Goal: Task Accomplishment & Management: Use online tool/utility

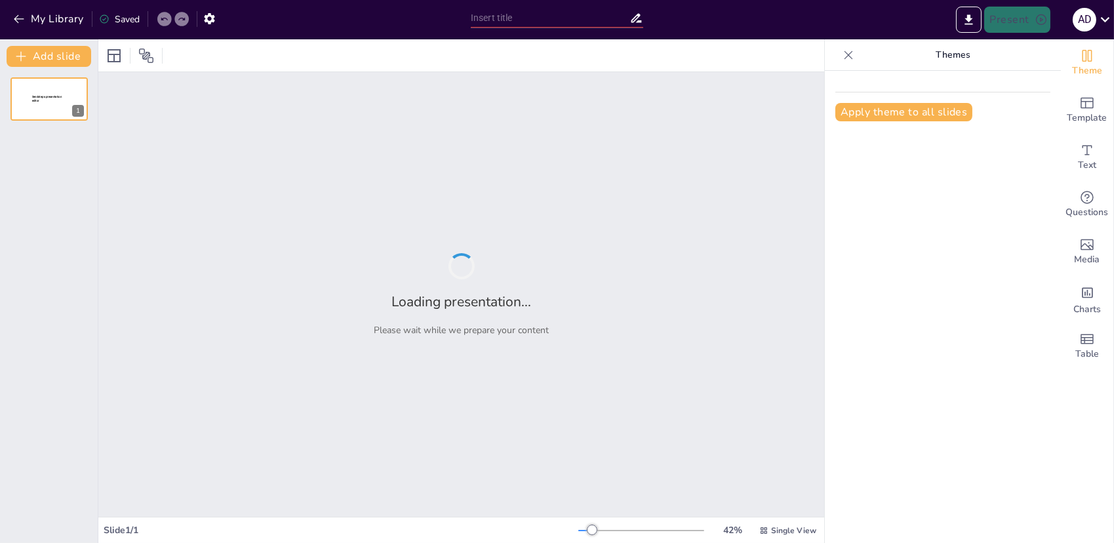
type input "New Sendsteps"
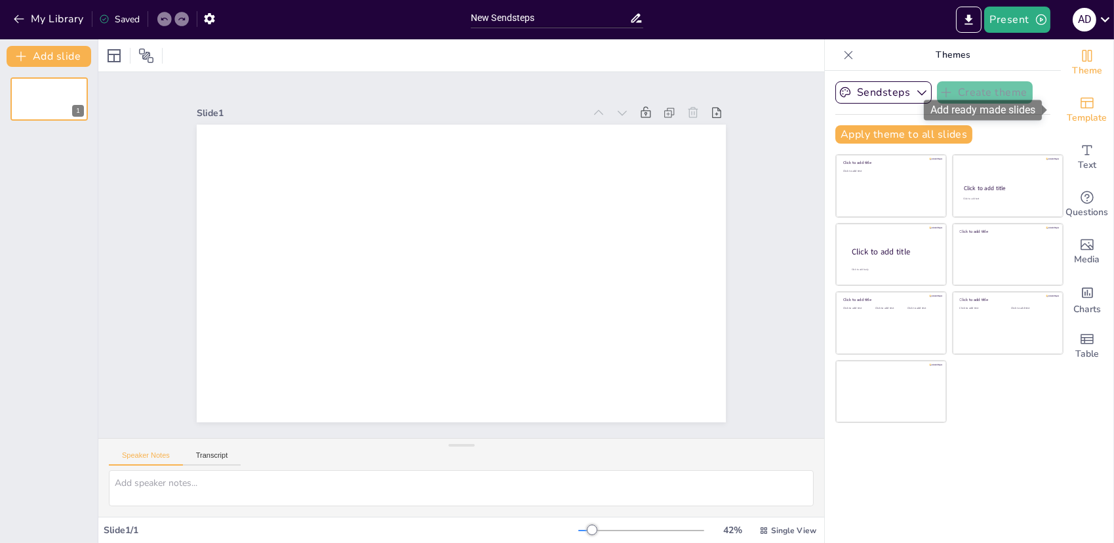
click at [1079, 107] on icon "Add ready made slides" at bounding box center [1087, 103] width 16 height 16
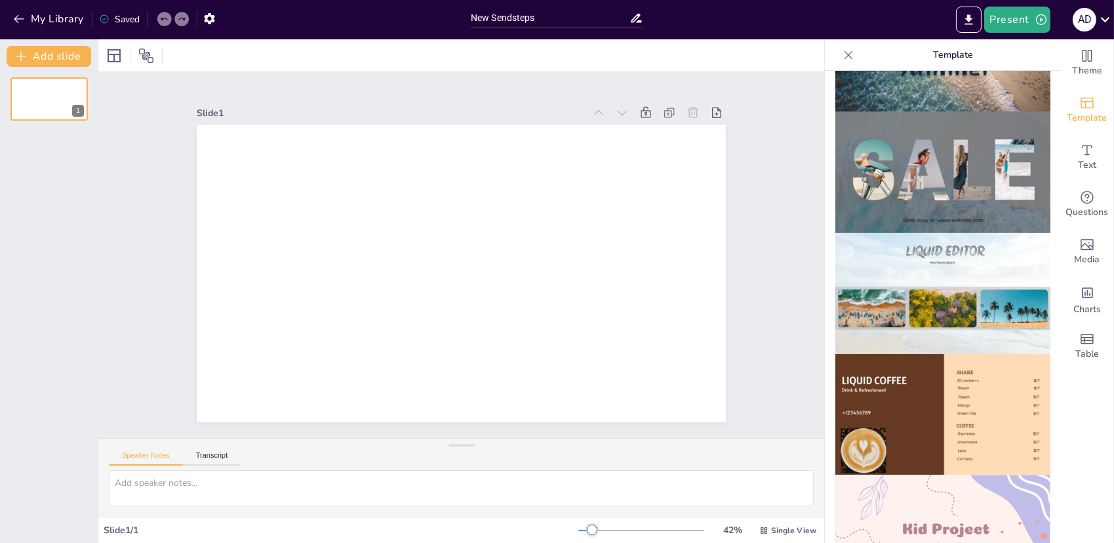
scroll to position [529, 0]
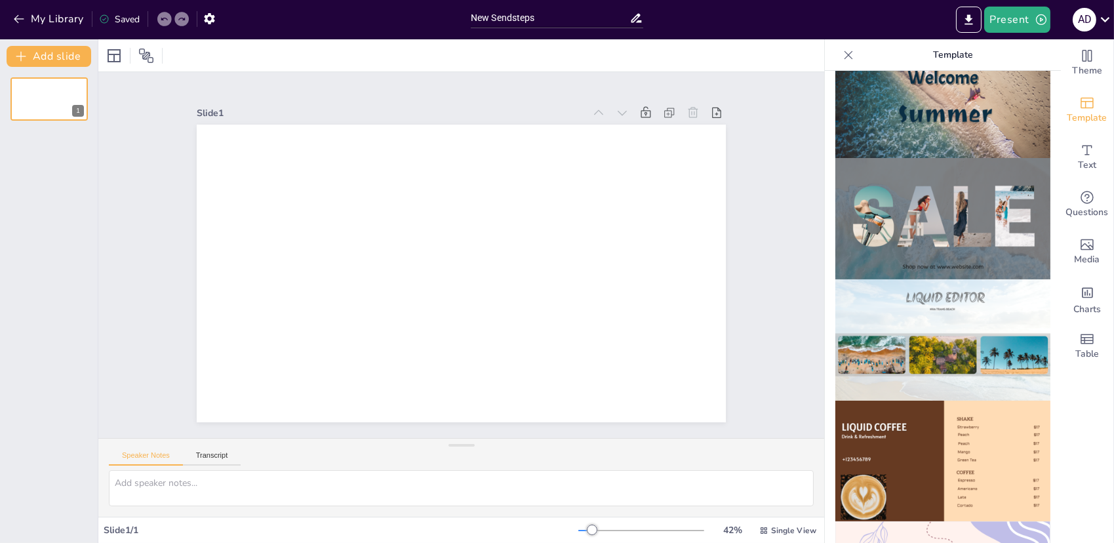
click at [984, 279] on img at bounding box center [942, 339] width 215 height 121
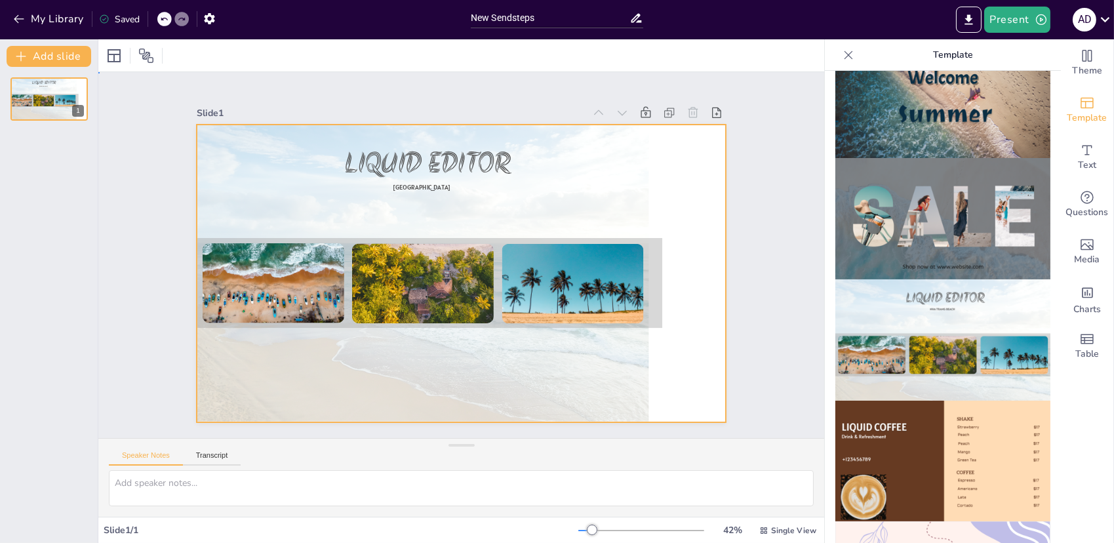
click at [590, 370] on div at bounding box center [424, 244] width 513 height 426
click at [932, 100] on img at bounding box center [942, 97] width 215 height 121
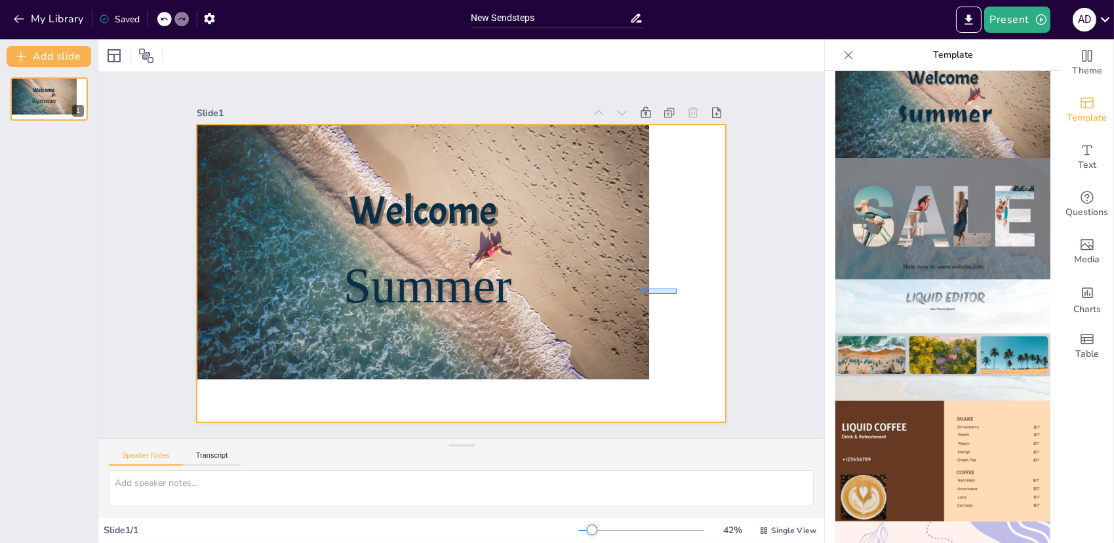
drag, startPoint x: 640, startPoint y: 294, endPoint x: 677, endPoint y: 289, distance: 37.1
click at [677, 289] on div at bounding box center [461, 274] width 529 height 298
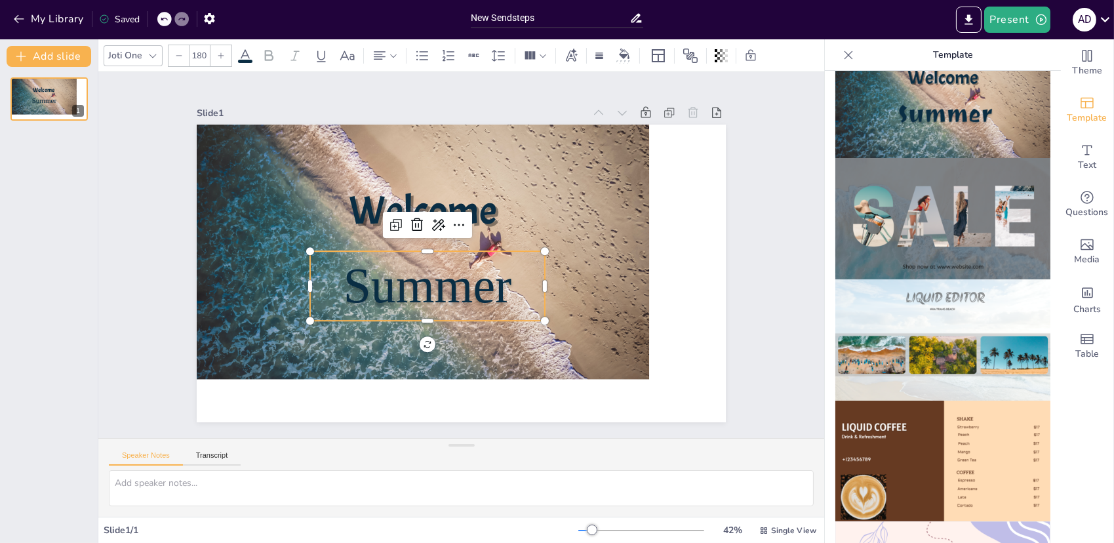
click at [493, 273] on span "Summer" at bounding box center [418, 269] width 176 height 119
click at [527, 284] on p "Summer" at bounding box center [419, 274] width 245 height 138
click at [527, 284] on p "Summer" at bounding box center [417, 265] width 238 height 178
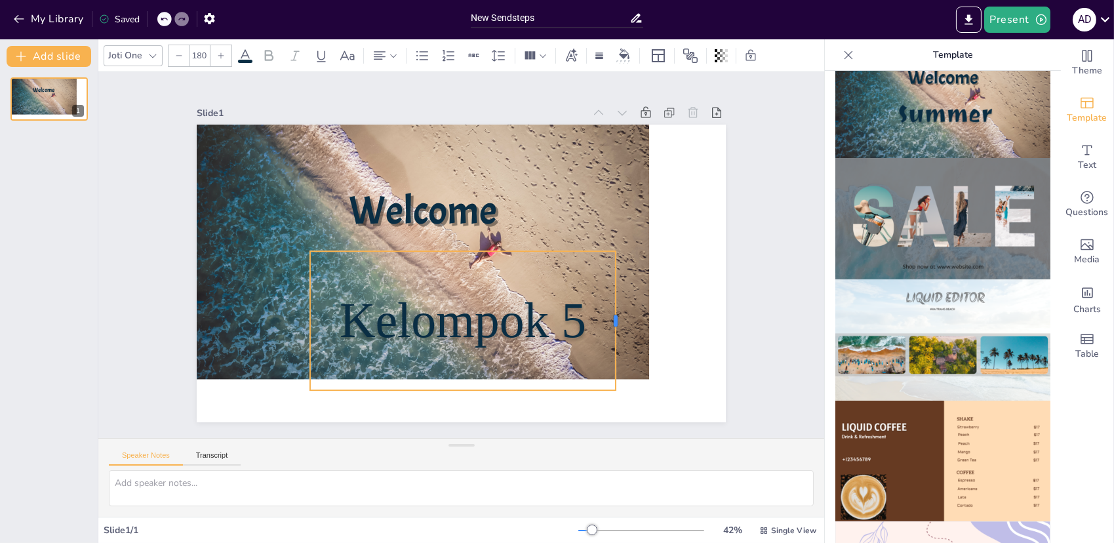
drag, startPoint x: 538, startPoint y: 317, endPoint x: 609, endPoint y: 315, distance: 70.8
click at [609, 315] on div at bounding box center [581, 380] width 66 height 131
click at [388, 58] on div at bounding box center [385, 56] width 26 height 16
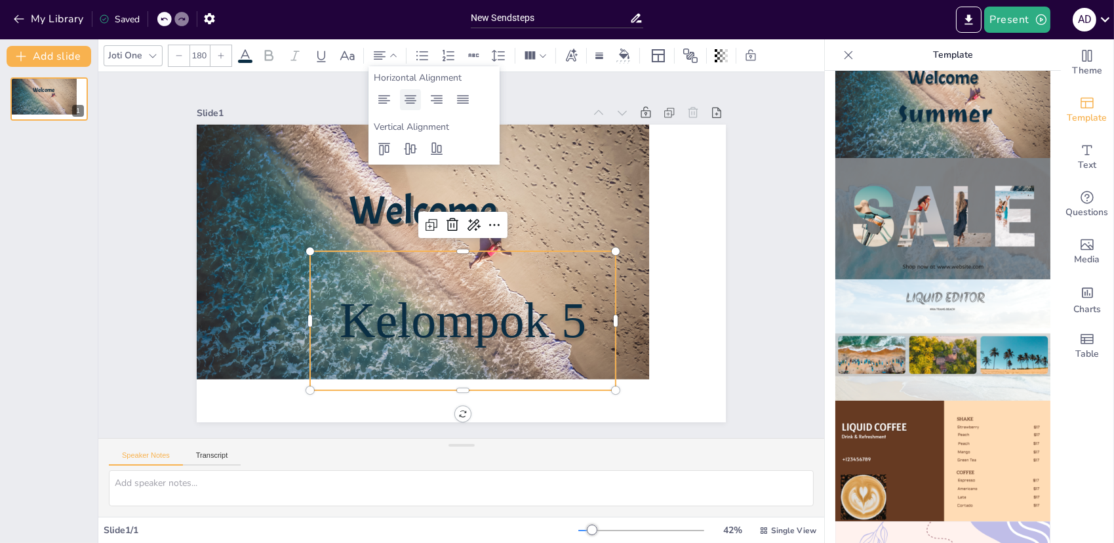
click at [404, 103] on icon at bounding box center [411, 100] width 16 height 16
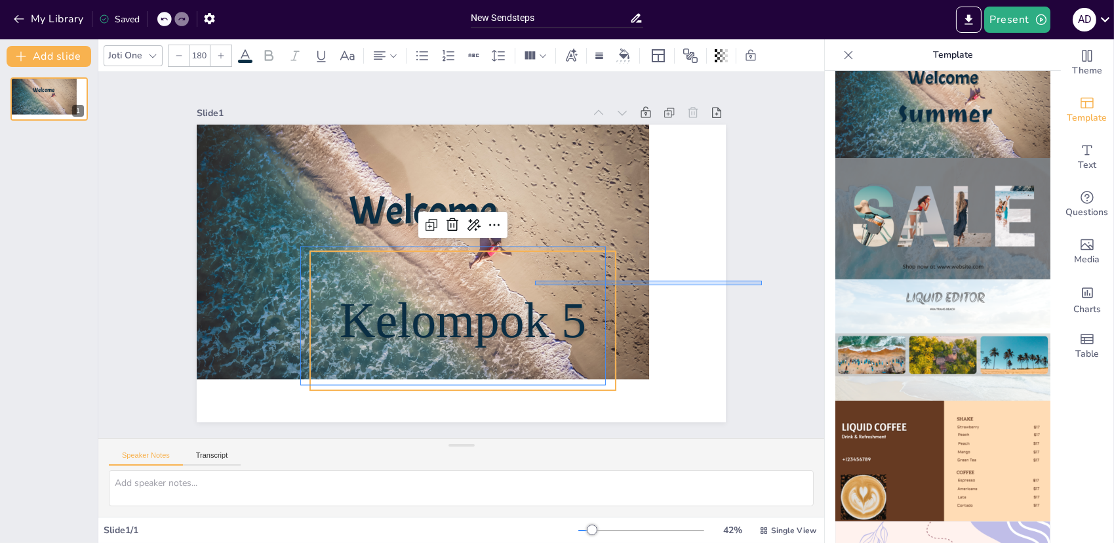
drag, startPoint x: 762, startPoint y: 285, endPoint x: 511, endPoint y: 294, distance: 251.3
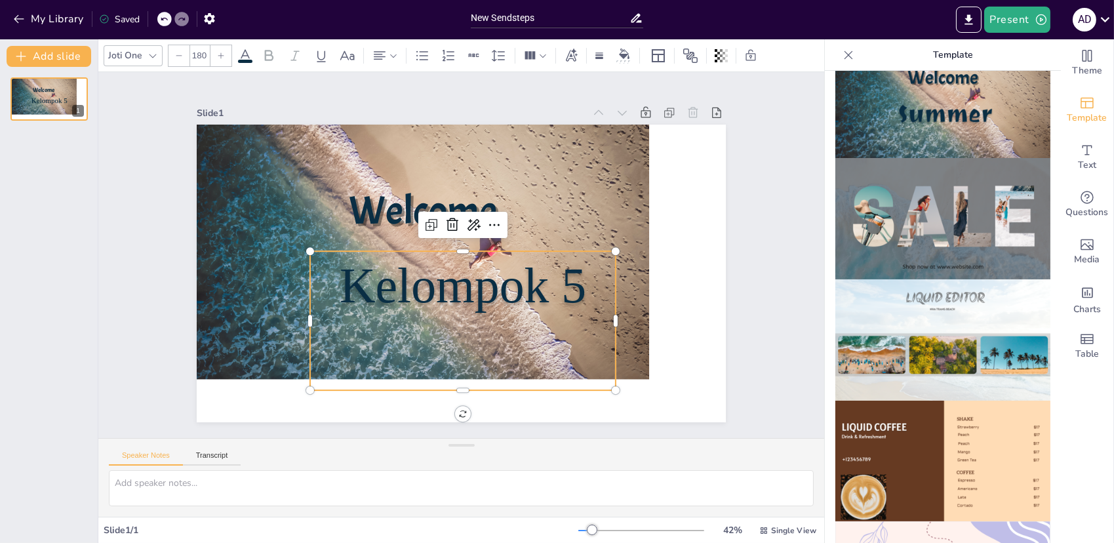
click at [745, 205] on div "Slide 1 Welcome Kelompok 5" at bounding box center [461, 255] width 677 height 504
click at [489, 323] on div "Kelompok 5" at bounding box center [523, 233] width 227 height 334
click at [489, 323] on div "Kelompok 5" at bounding box center [449, 319] width 328 height 199
click at [477, 342] on div "Kelompok 5" at bounding box center [399, 277] width 226 height 334
click at [588, 285] on p "Kelompok 5" at bounding box center [444, 281] width 288 height 236
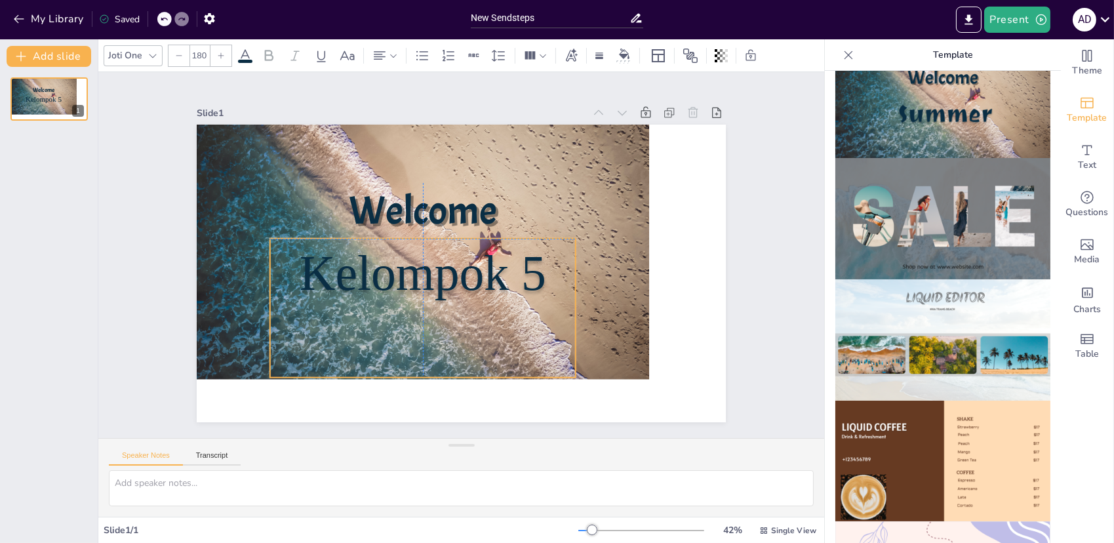
drag, startPoint x: 593, startPoint y: 285, endPoint x: 552, endPoint y: 270, distance: 43.4
click at [552, 270] on p "Kelompok 5" at bounding box center [419, 260] width 312 height 161
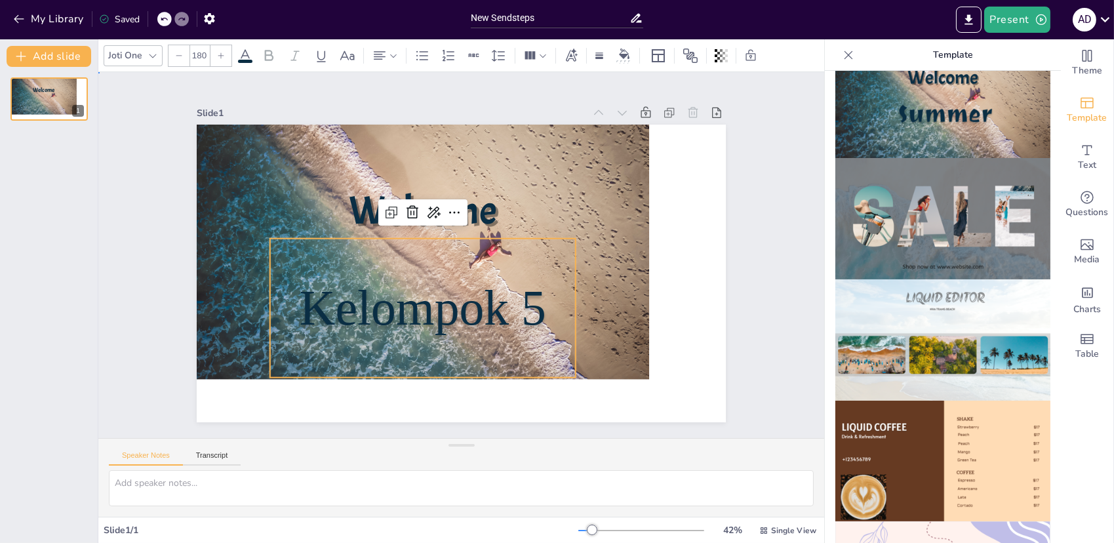
click at [767, 262] on div "Slide 1 Welcome Kelompok 5" at bounding box center [461, 255] width 803 height 723
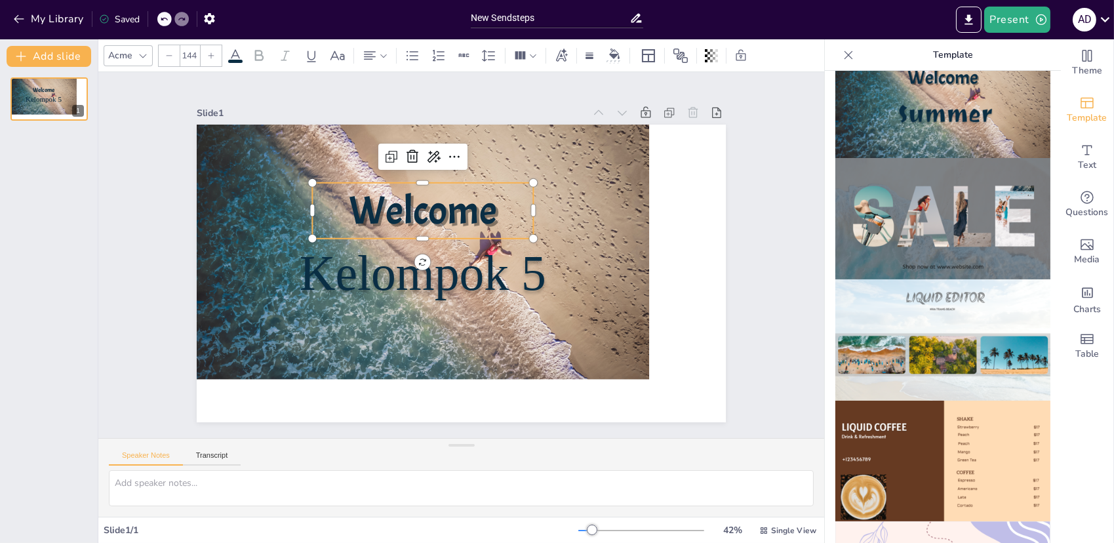
click at [449, 218] on span "Welcome" at bounding box center [475, 198] width 128 height 150
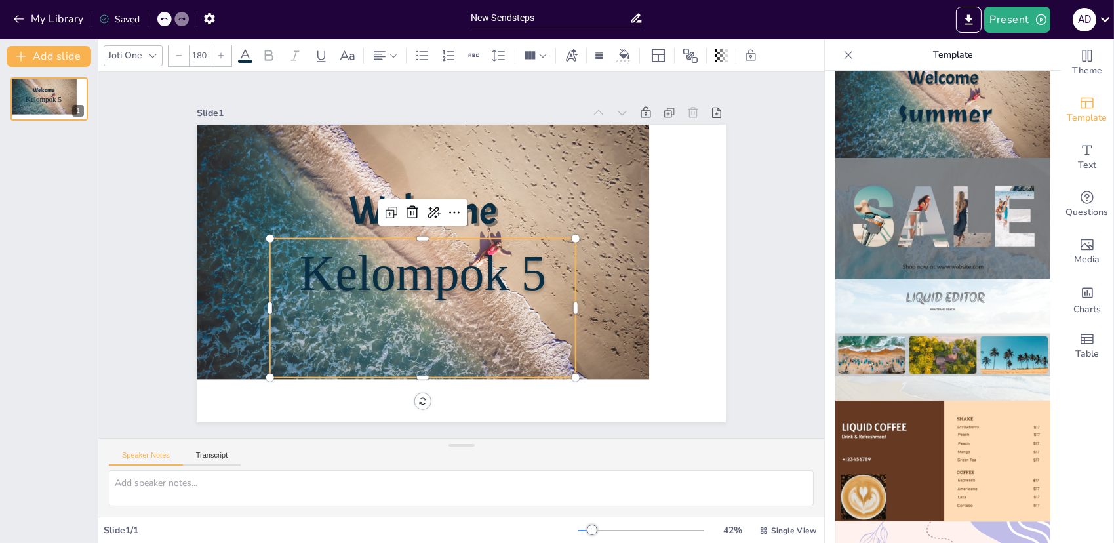
click at [428, 263] on span "Kelompok 5" at bounding box center [426, 230] width 171 height 241
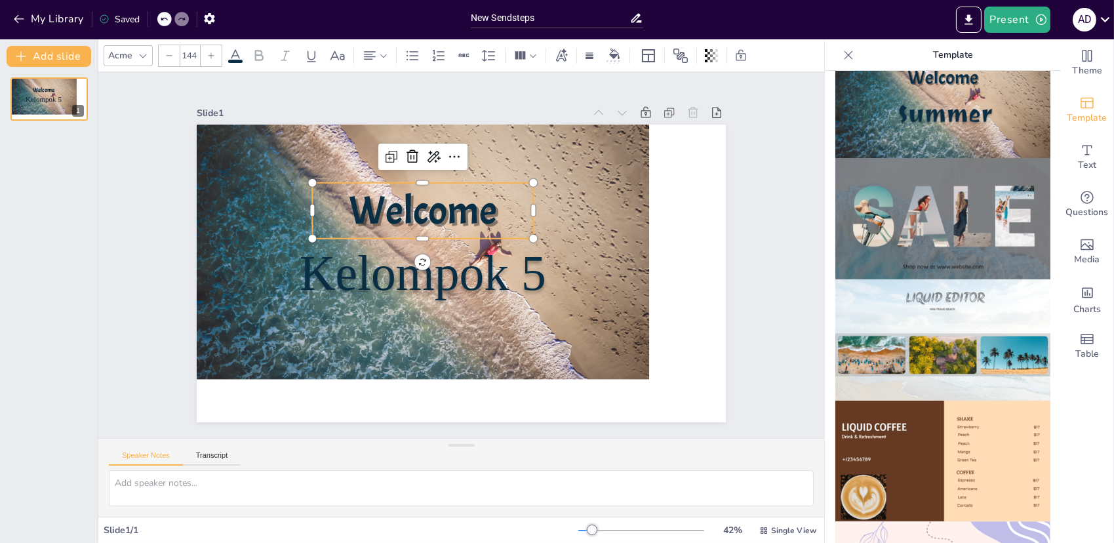
click at [487, 216] on p "Welcome" at bounding box center [456, 196] width 211 height 175
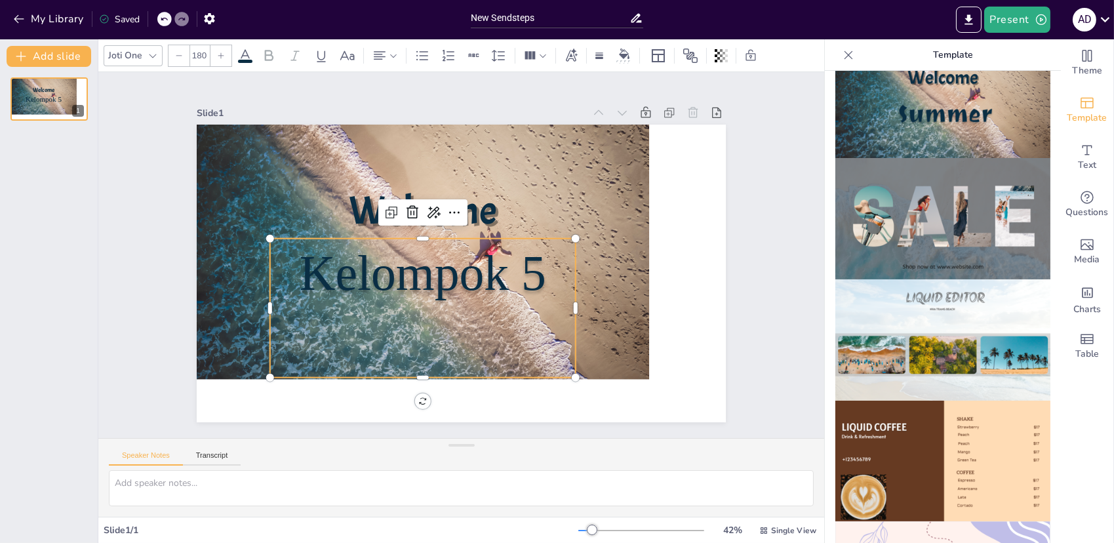
click at [452, 278] on span "Kelompok 5" at bounding box center [420, 264] width 252 height 105
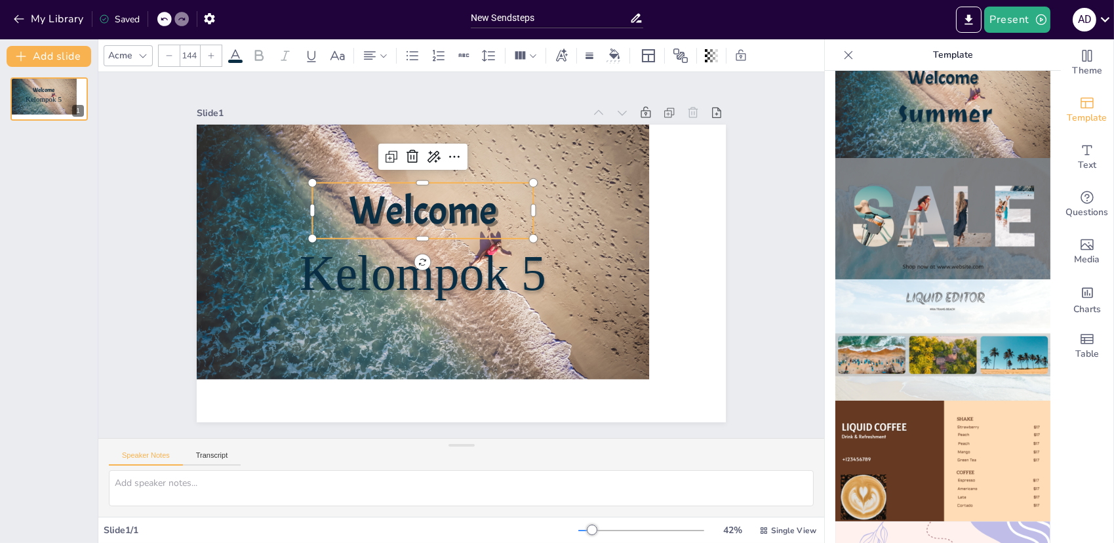
click at [422, 191] on span "Welcome" at bounding box center [480, 199] width 117 height 153
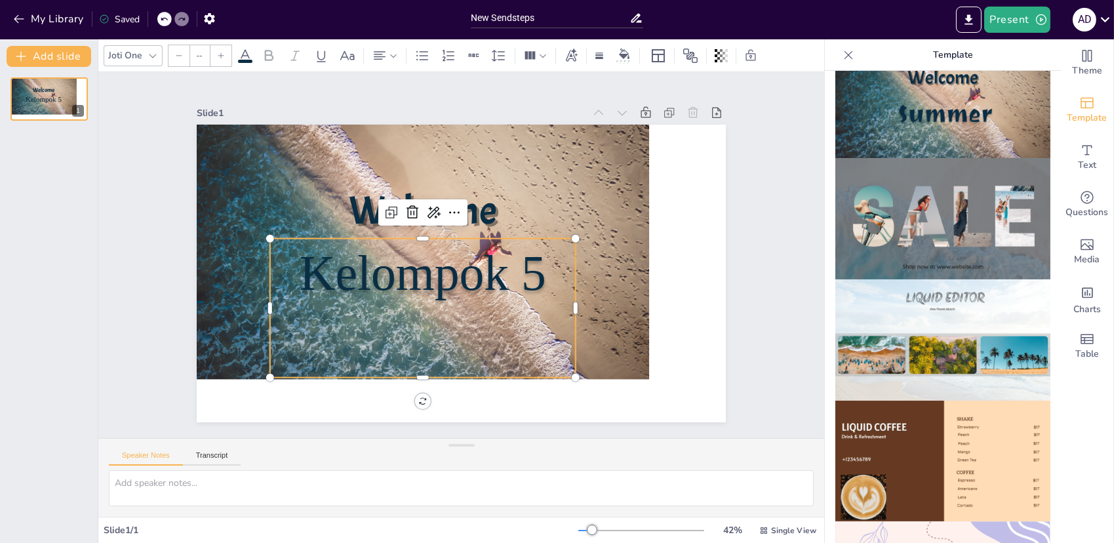
type input "180"
click at [387, 249] on span "Kelompok 5" at bounding box center [462, 298] width 150 height 248
click at [550, 256] on p "Kelompok 5" at bounding box center [420, 243] width 273 height 256
click at [550, 256] on p "Kelompok 5" at bounding box center [419, 265] width 313 height 132
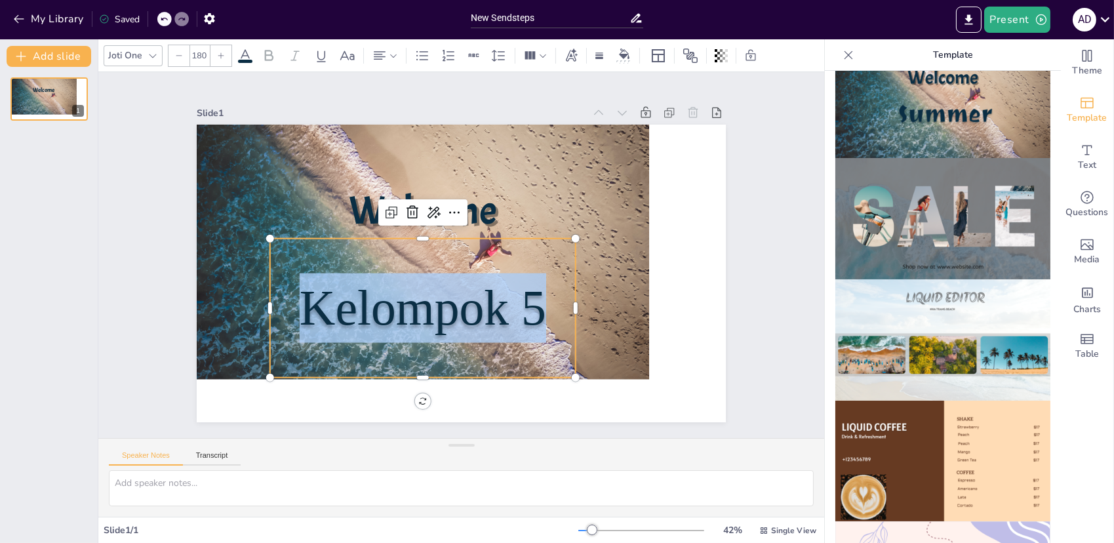
drag, startPoint x: 291, startPoint y: 296, endPoint x: 538, endPoint y: 315, distance: 247.3
click at [468, 315] on p "Kelompok 5" at bounding box center [402, 227] width 132 height 313
click at [155, 55] on icon at bounding box center [153, 55] width 10 height 10
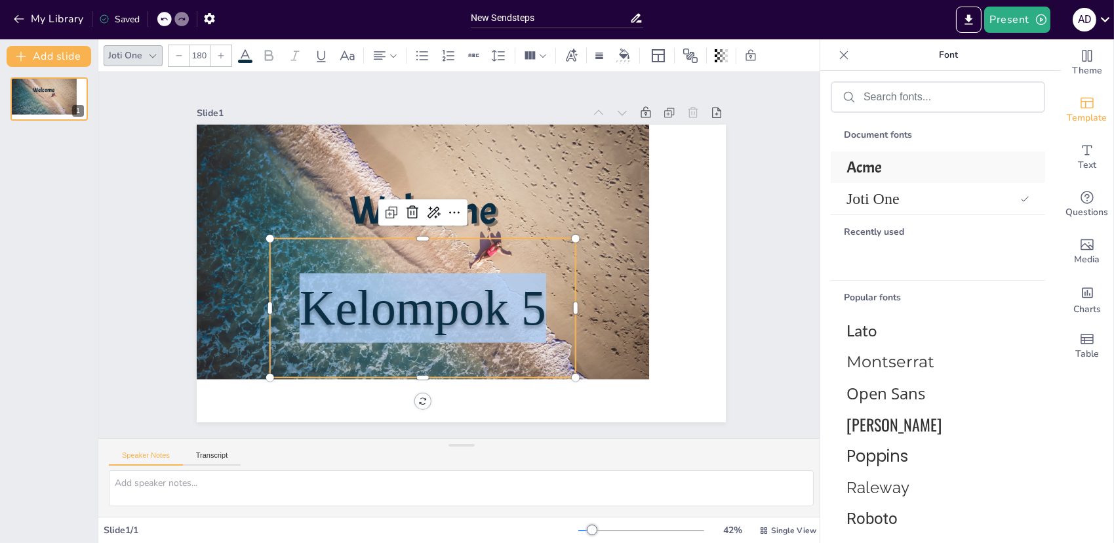
click at [870, 161] on span "Acme" at bounding box center [936, 167] width 178 height 20
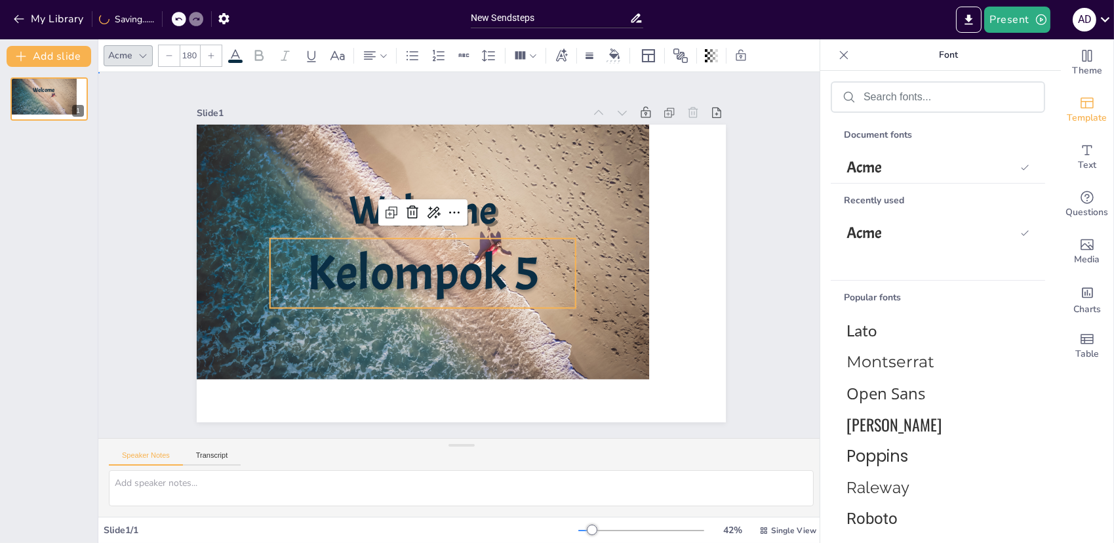
click at [731, 231] on div "Slide 1 Welcome Kelompok 5" at bounding box center [461, 255] width 603 height 334
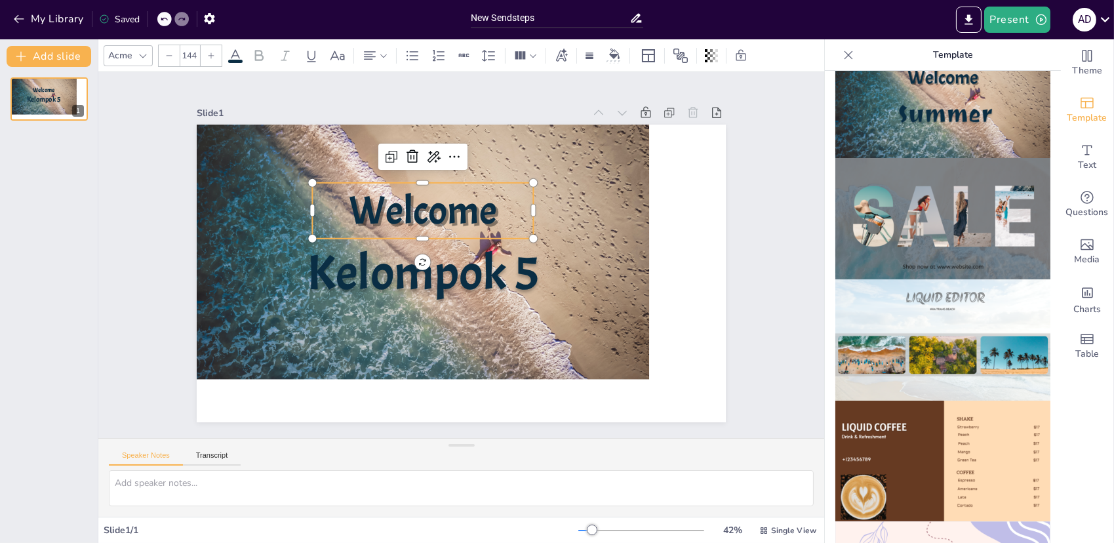
click at [509, 211] on p "Welcome" at bounding box center [456, 196] width 211 height 175
click at [509, 211] on p "Welcome" at bounding box center [517, 238] width 140 height 224
click at [509, 211] on p "Welcome" at bounding box center [422, 211] width 221 height 56
click at [509, 211] on p "Welcome" at bounding box center [468, 196] width 189 height 201
click at [182, 171] on div "Slide 1 Kelompok 5 Welcome to" at bounding box center [461, 254] width 689 height 591
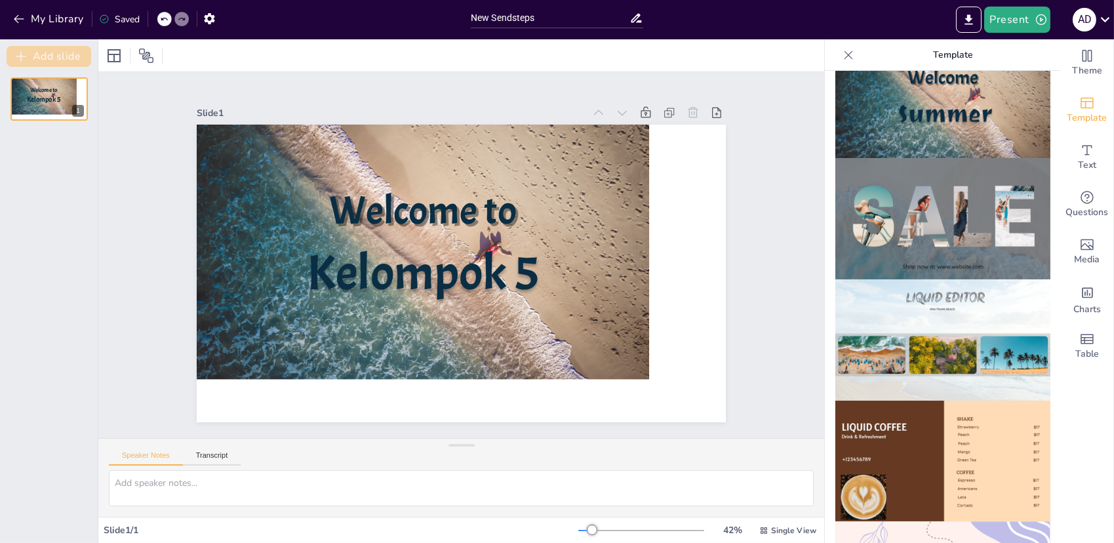
click at [43, 47] on button "Add slide" at bounding box center [49, 56] width 85 height 21
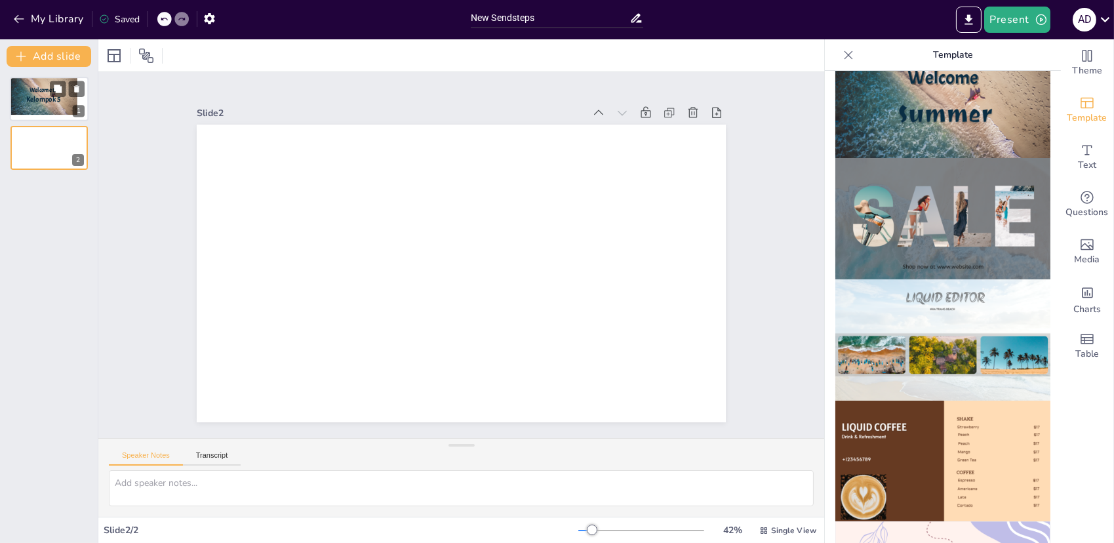
click at [50, 99] on span "Kelompok 5" at bounding box center [43, 98] width 35 height 9
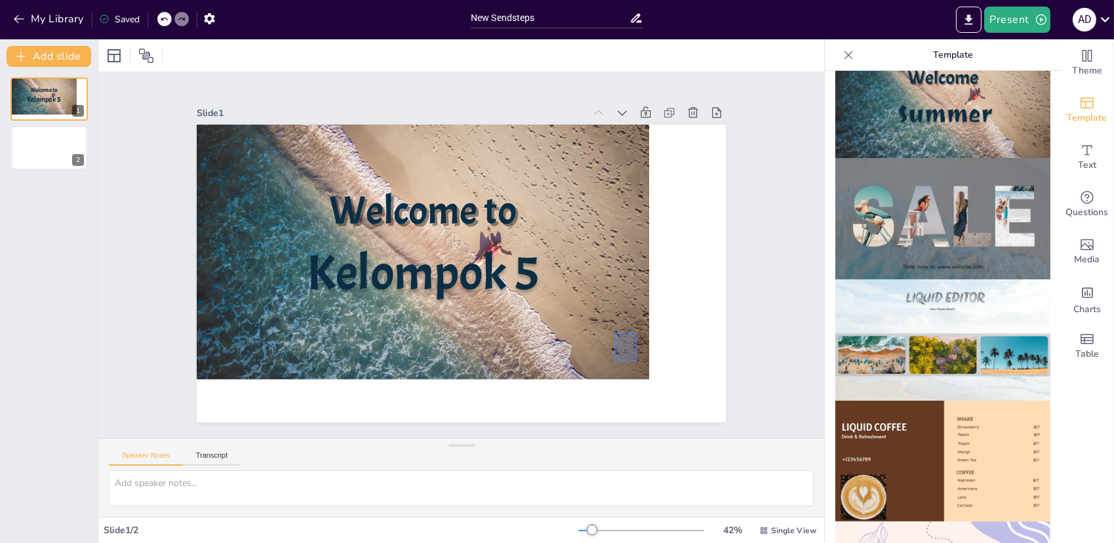
drag, startPoint x: 637, startPoint y: 361, endPoint x: 613, endPoint y: 331, distance: 38.3
click at [786, 527] on span "Single View" at bounding box center [793, 530] width 45 height 10
click at [113, 50] on icon at bounding box center [114, 55] width 13 height 13
click at [140, 52] on icon at bounding box center [146, 56] width 16 height 16
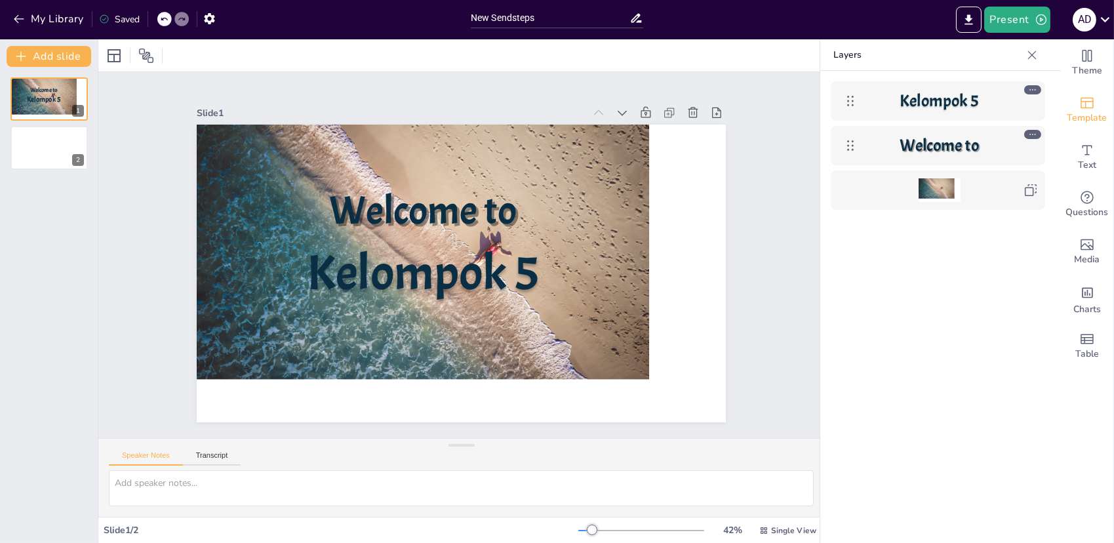
click at [380, 103] on div "Slide 1" at bounding box center [454, 96] width 359 height 169
click at [1030, 54] on icon at bounding box center [1032, 55] width 13 height 13
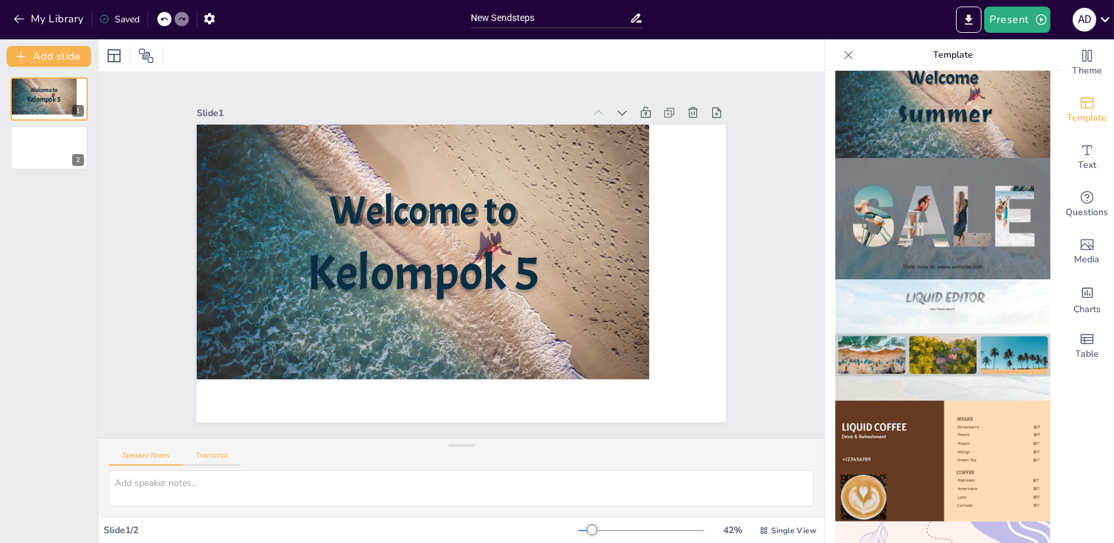
click at [230, 454] on button "Transcript" at bounding box center [212, 458] width 58 height 14
click at [123, 457] on button "Speaker Notes" at bounding box center [146, 458] width 74 height 14
click at [106, 56] on icon at bounding box center [114, 56] width 16 height 16
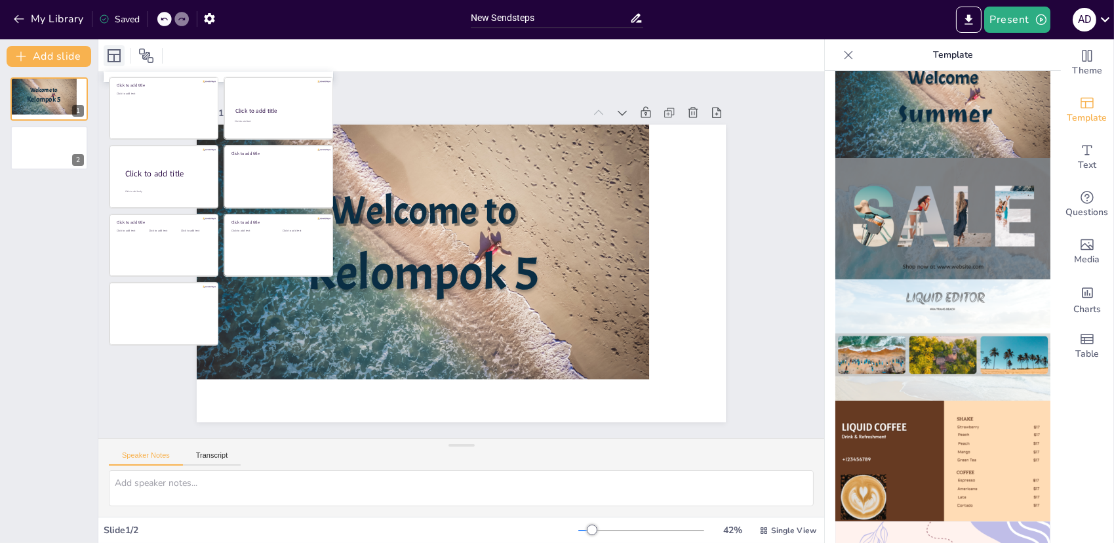
click at [106, 56] on icon at bounding box center [114, 56] width 16 height 16
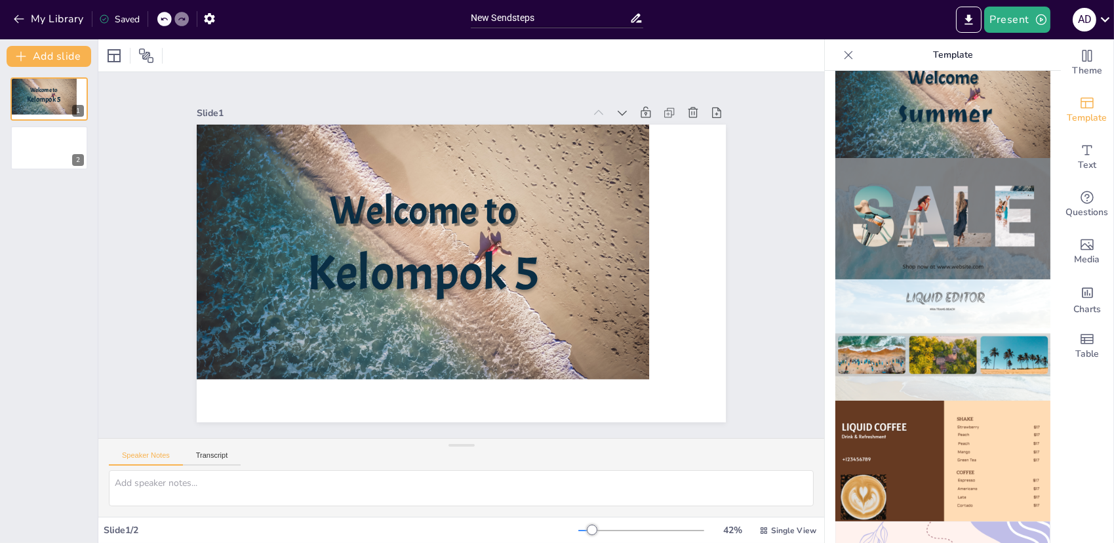
click at [489, 110] on div "Slide 1" at bounding box center [438, 98] width 372 height 132
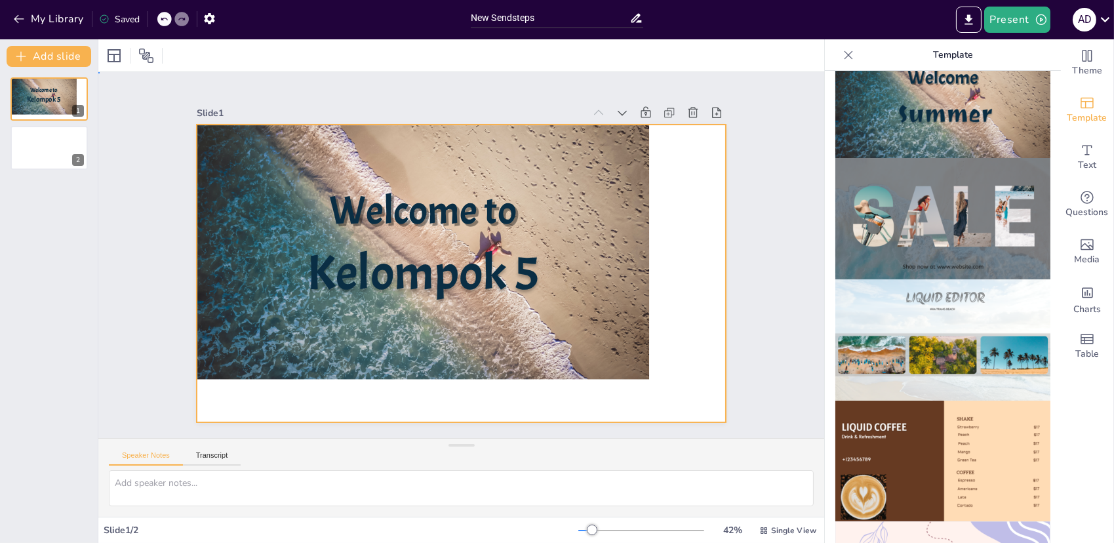
click at [213, 358] on div at bounding box center [429, 233] width 519 height 447
drag, startPoint x: 213, startPoint y: 358, endPoint x: 296, endPoint y: 329, distance: 87.7
click at [296, 329] on div at bounding box center [437, 224] width 492 height 507
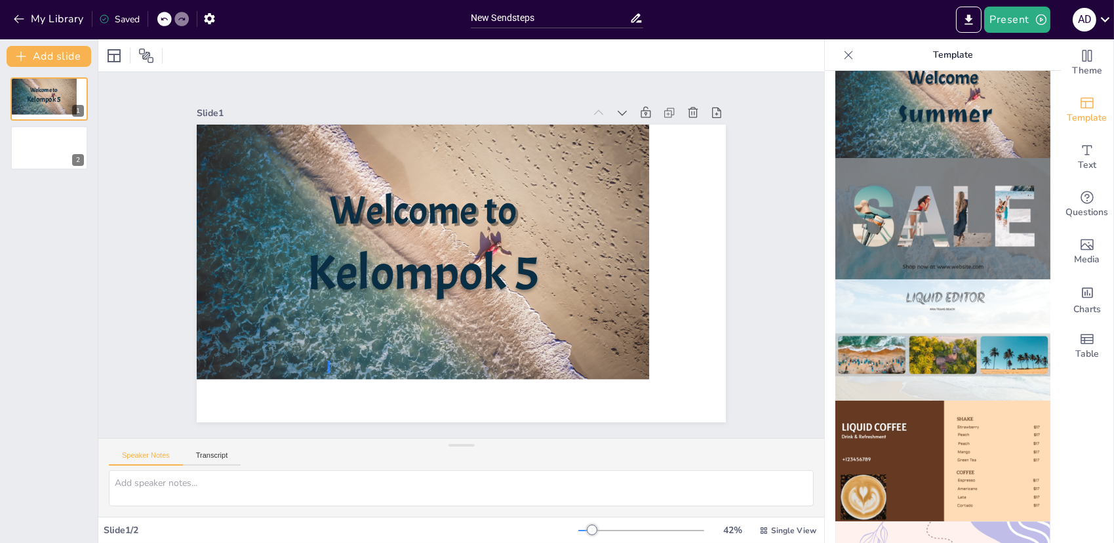
drag, startPoint x: 330, startPoint y: 373, endPoint x: 328, endPoint y: 355, distance: 18.5
click at [1084, 60] on icon "Change the overall theme" at bounding box center [1087, 56] width 16 height 16
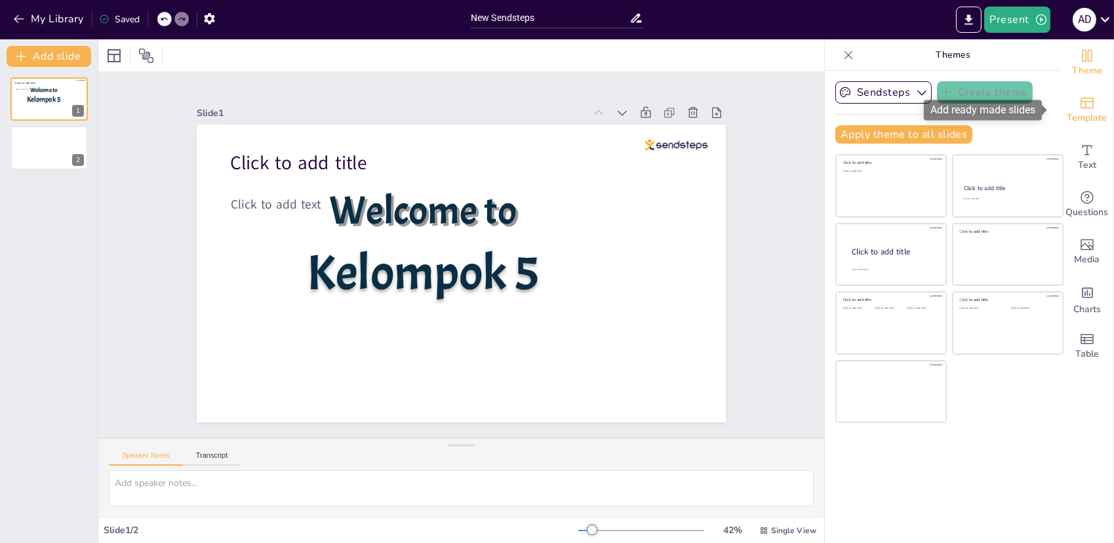
click at [1068, 106] on div "Template" at bounding box center [1087, 110] width 52 height 47
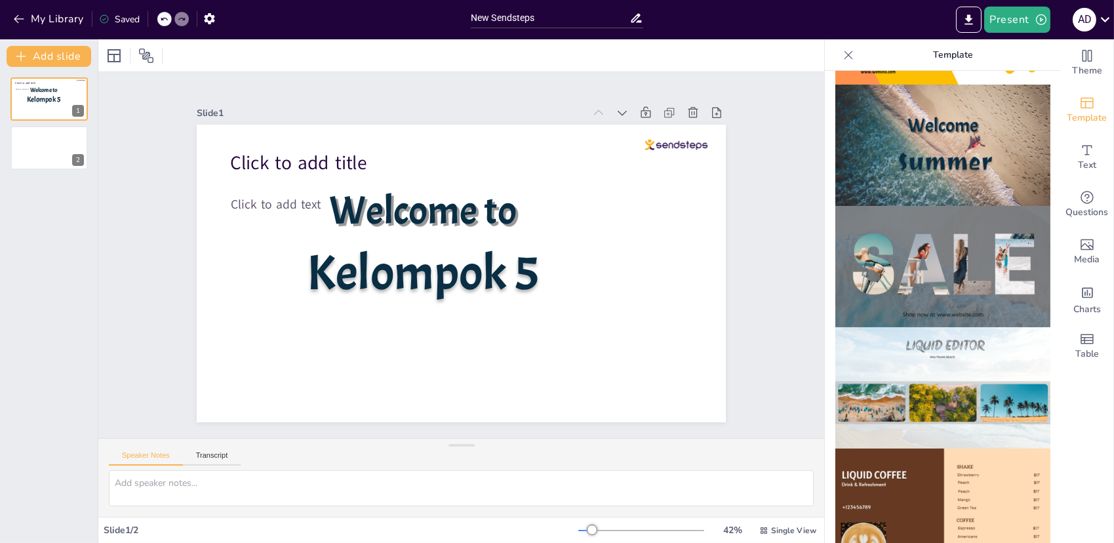
scroll to position [491, 0]
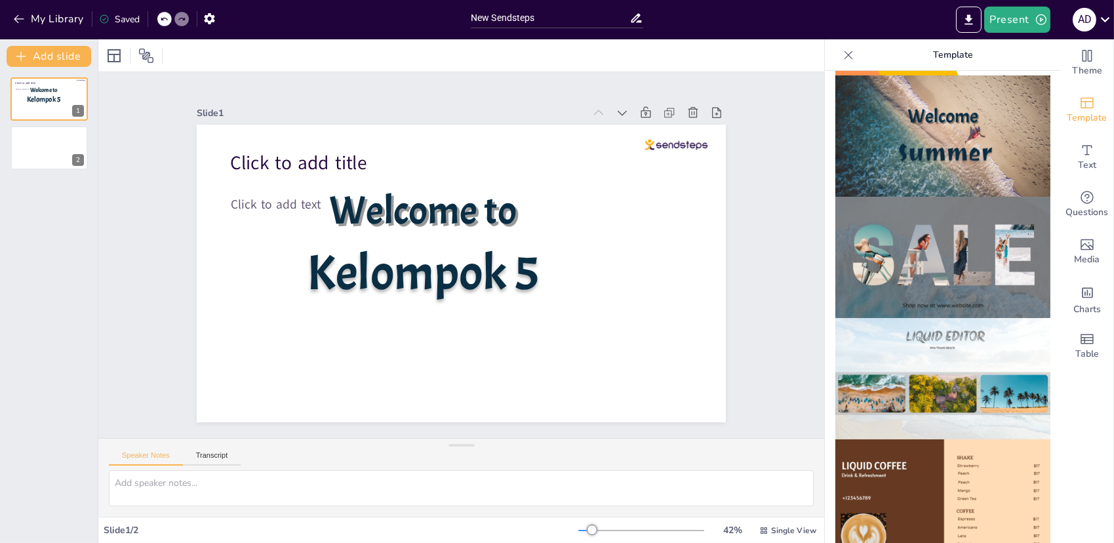
click at [978, 285] on img at bounding box center [942, 257] width 215 height 121
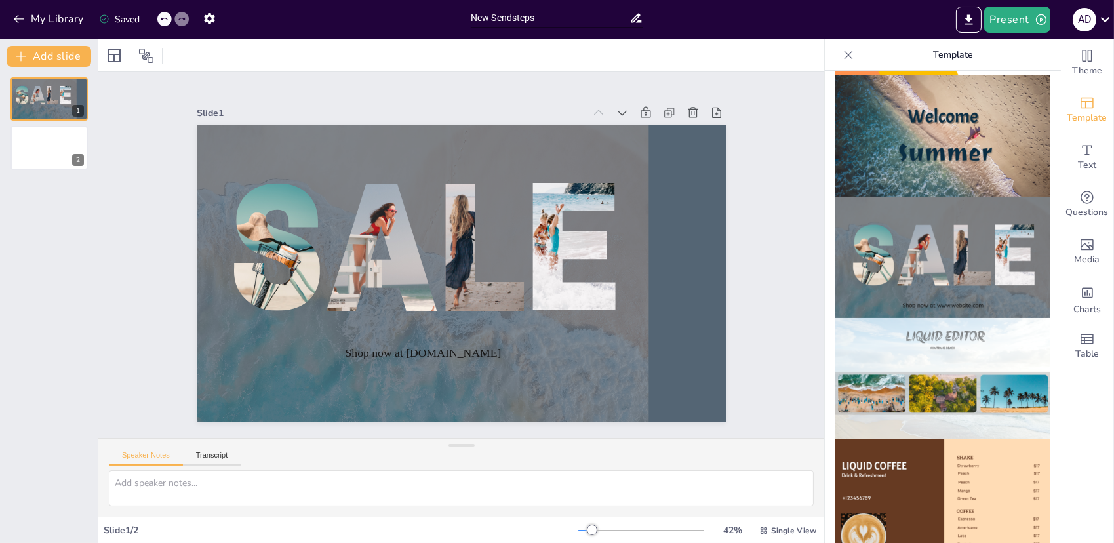
click at [978, 118] on img at bounding box center [942, 135] width 215 height 121
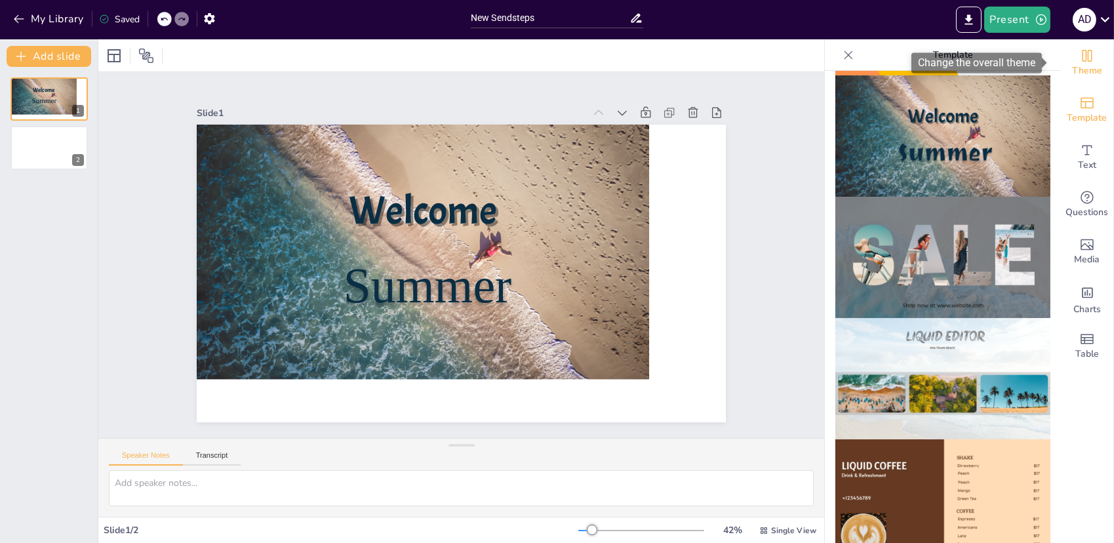
click at [1079, 62] on icon "Change the overall theme" at bounding box center [1087, 56] width 16 height 16
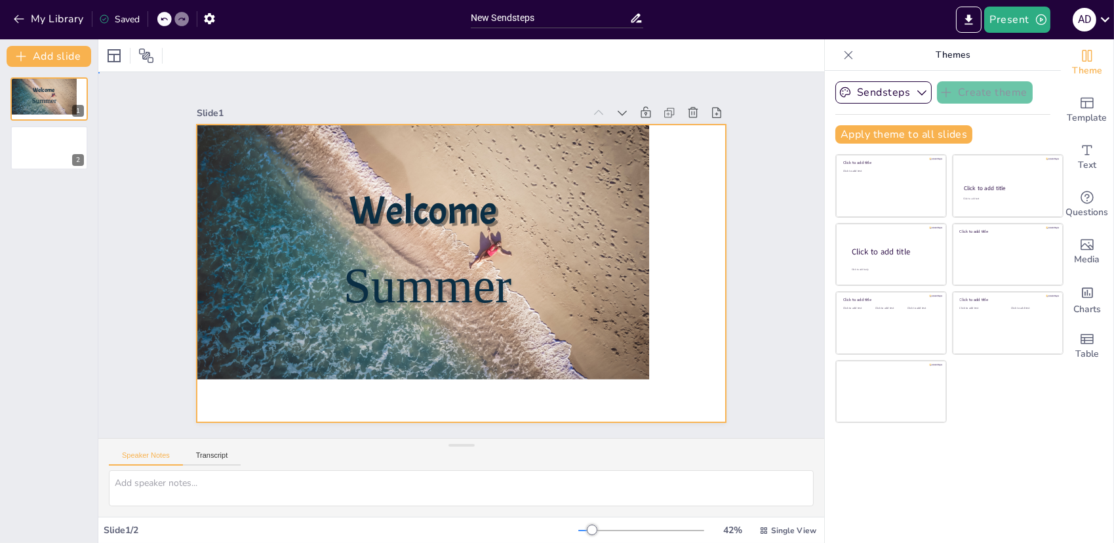
click at [662, 204] on div at bounding box center [458, 272] width 580 height 401
click at [127, 52] on span "Edit" at bounding box center [129, 55] width 21 height 12
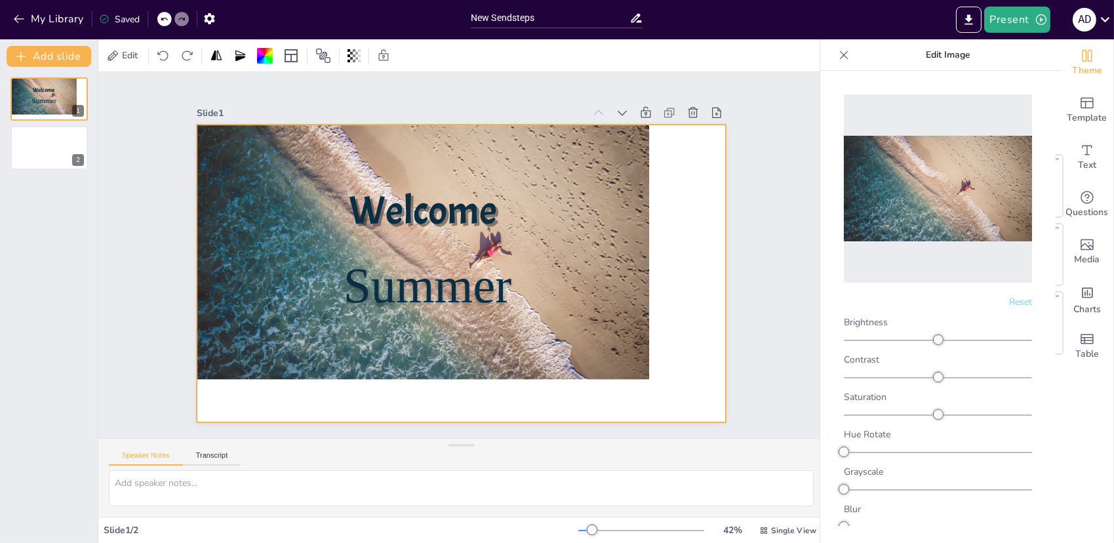
click at [949, 186] on img at bounding box center [938, 189] width 188 height 106
drag, startPoint x: 949, startPoint y: 186, endPoint x: 943, endPoint y: 220, distance: 35.3
click at [943, 220] on img at bounding box center [938, 189] width 188 height 106
drag, startPoint x: 943, startPoint y: 220, endPoint x: 971, endPoint y: 428, distance: 209.1
click at [971, 428] on div "Reset Brightness Contrast Saturation Hue Rotate Grayscale Blur" at bounding box center [938, 303] width 214 height 445
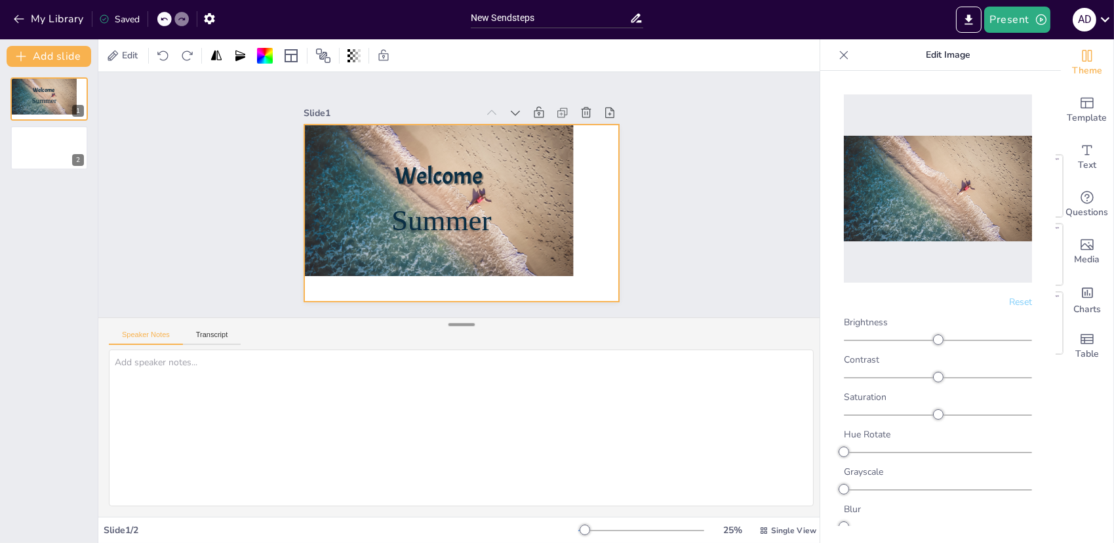
drag, startPoint x: 445, startPoint y: 444, endPoint x: 449, endPoint y: 323, distance: 120.7
click at [449, 323] on div at bounding box center [462, 324] width 26 height 13
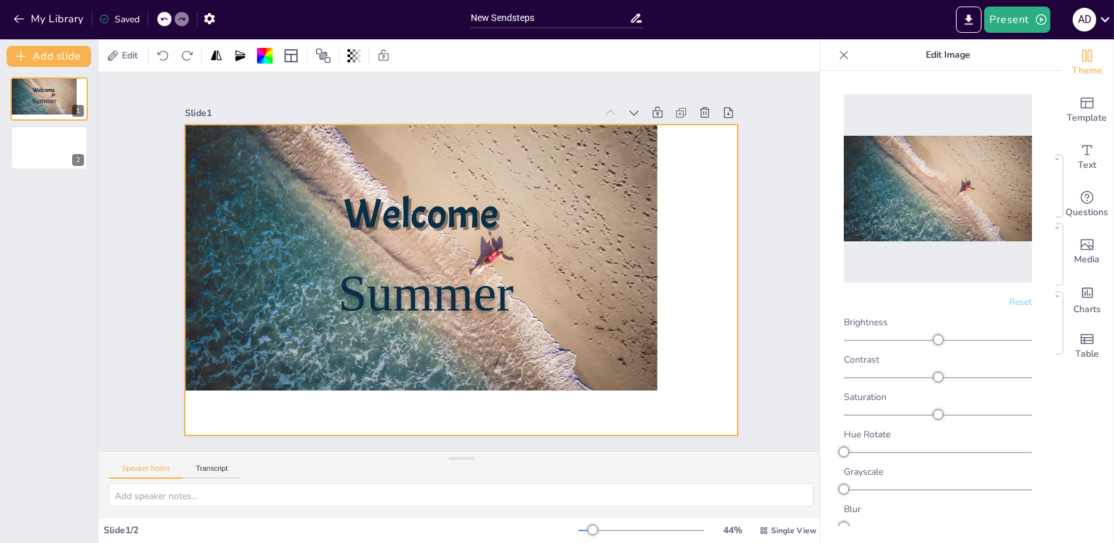
drag, startPoint x: 462, startPoint y: 325, endPoint x: 461, endPoint y: 517, distance: 191.5
click at [461, 517] on div "Edit Slide 1 Welcome Summer Slide 2 Speaker Notes Transcript Slide 1 / 2 44 % S…" at bounding box center [461, 291] width 726 height 504
